Goal: Navigation & Orientation: Find specific page/section

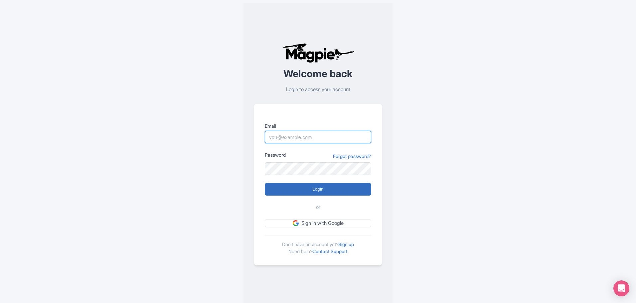
type input "[EMAIL_ADDRESS][DOMAIN_NAME]"
click at [320, 189] on input "Login" at bounding box center [318, 189] width 106 height 13
type input "Logging in..."
